Goal: Transaction & Acquisition: Purchase product/service

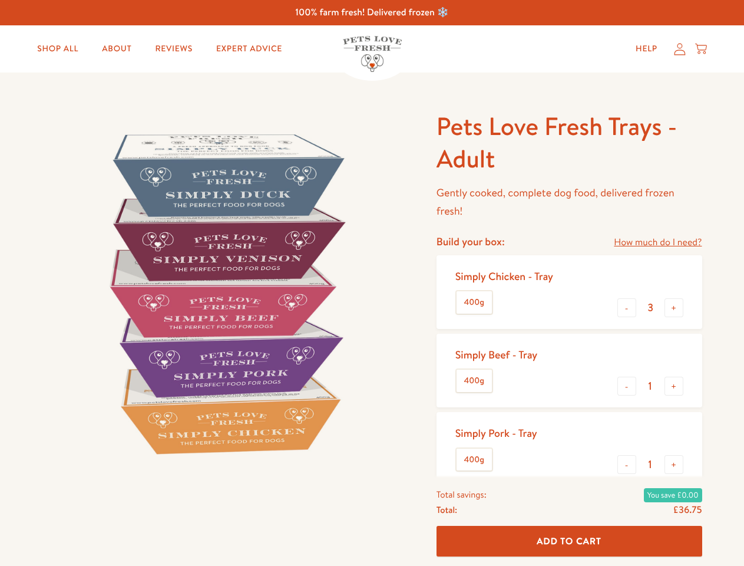
click at [372, 283] on img at bounding box center [225, 293] width 366 height 366
click at [658, 242] on link "How much do I need?" at bounding box center [658, 243] width 88 height 16
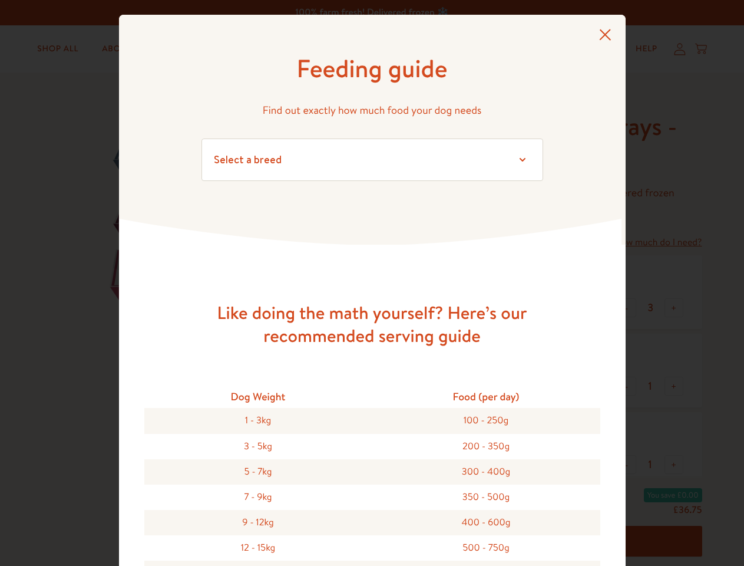
click at [627, 308] on div "Feeding guide Find out exactly how much food your dog needs Select a breed Affe…" at bounding box center [372, 283] width 744 height 566
click at [674, 308] on button "+" at bounding box center [674, 307] width 19 height 19
type input "4"
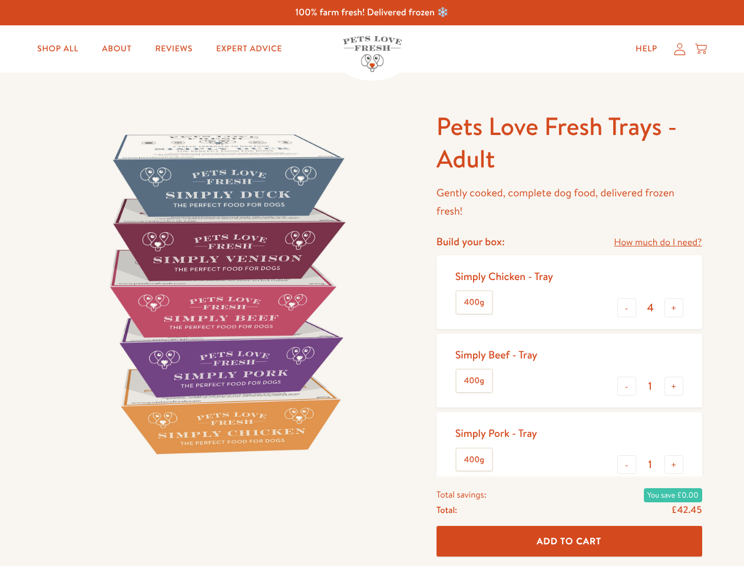
click at [627, 386] on button "-" at bounding box center [627, 386] width 19 height 19
click at [674, 386] on button "+" at bounding box center [674, 386] width 19 height 19
type input "1"
click at [627, 464] on button "-" at bounding box center [627, 464] width 19 height 19
click at [674, 464] on button "+" at bounding box center [674, 464] width 19 height 19
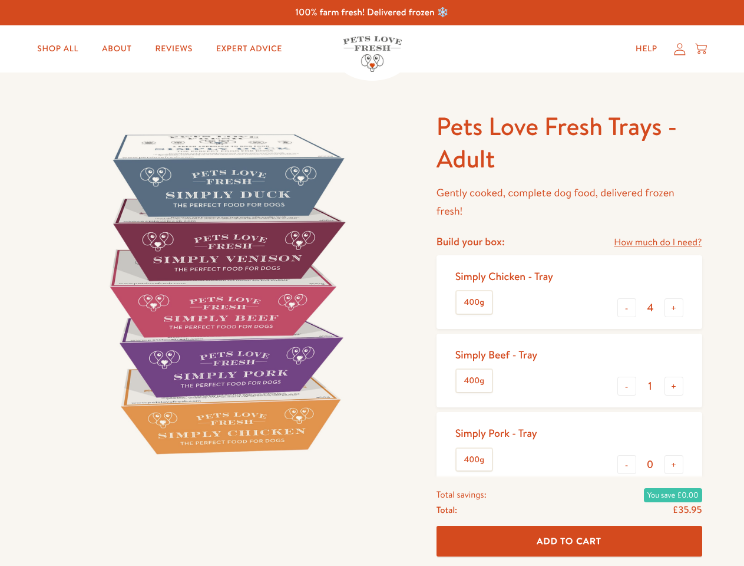
type input "1"
click at [569, 541] on span "Add To Cart" at bounding box center [569, 541] width 65 height 12
